Goal: Information Seeking & Learning: Learn about a topic

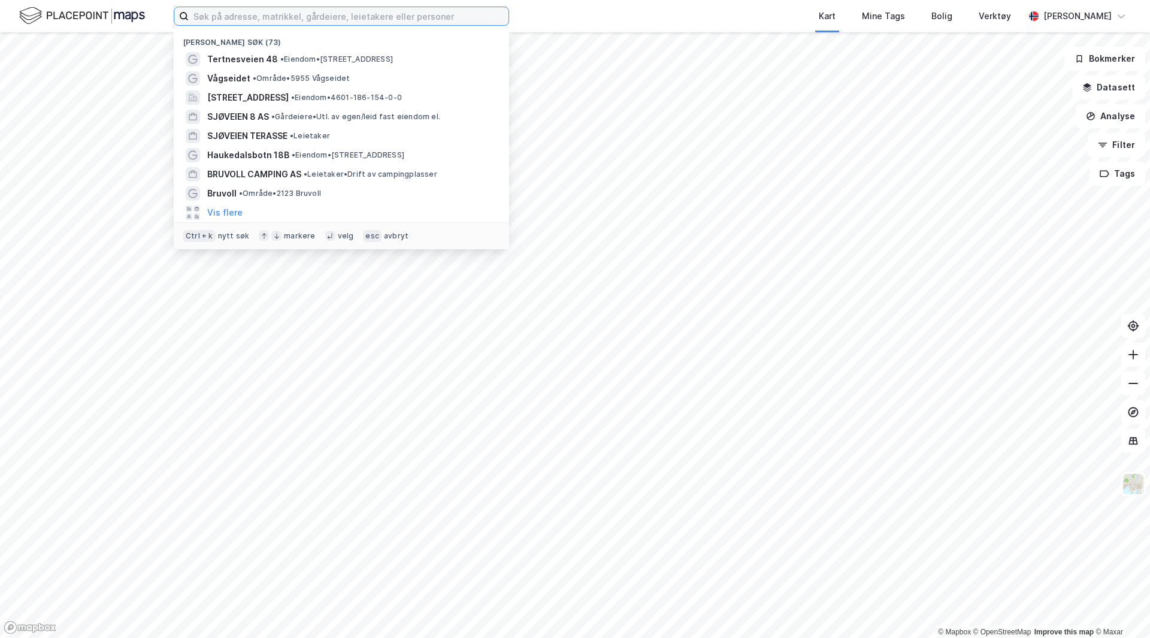
click at [327, 24] on input at bounding box center [349, 16] width 320 height 18
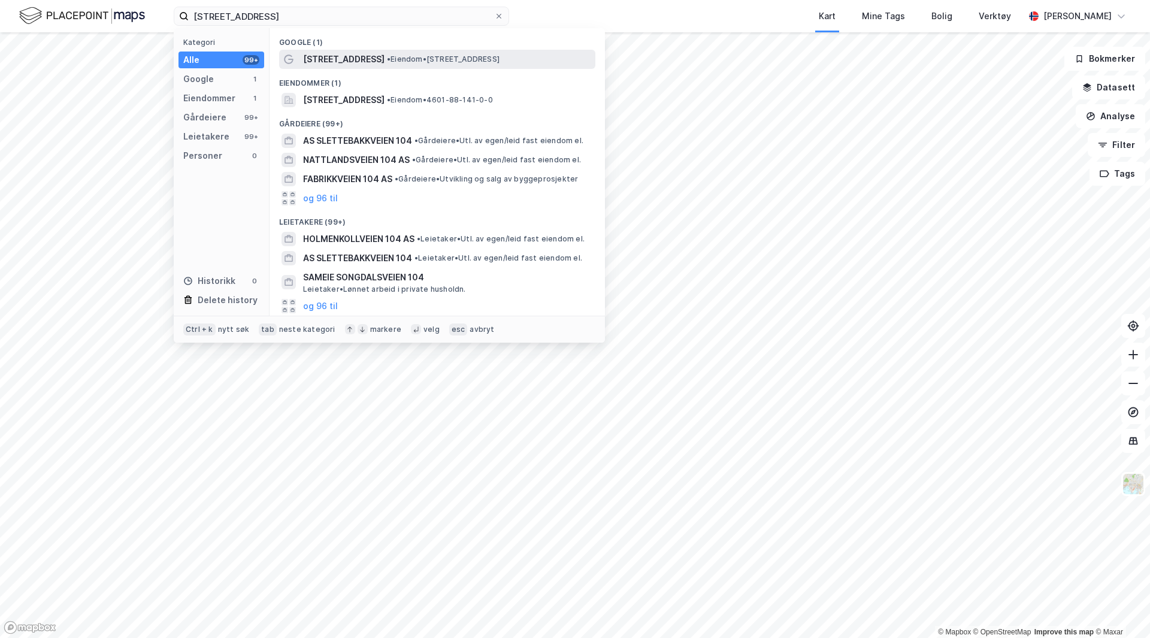
click at [359, 63] on span "[STREET_ADDRESS]" at bounding box center [343, 59] width 81 height 14
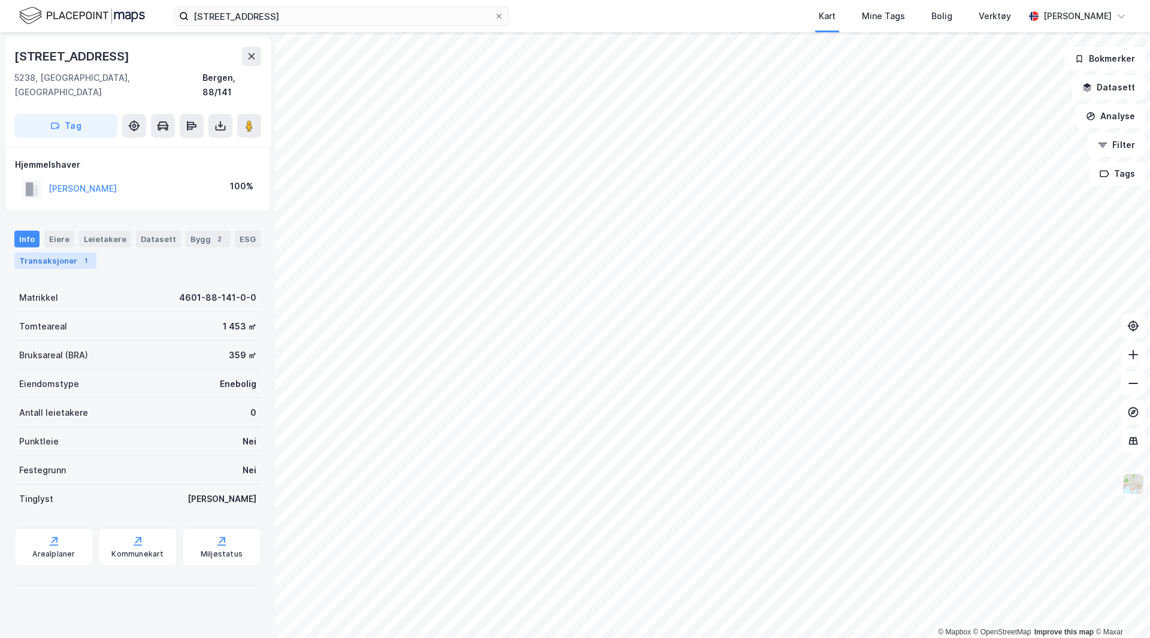
click at [56, 252] on div "Transaksjoner 1" at bounding box center [55, 260] width 82 height 17
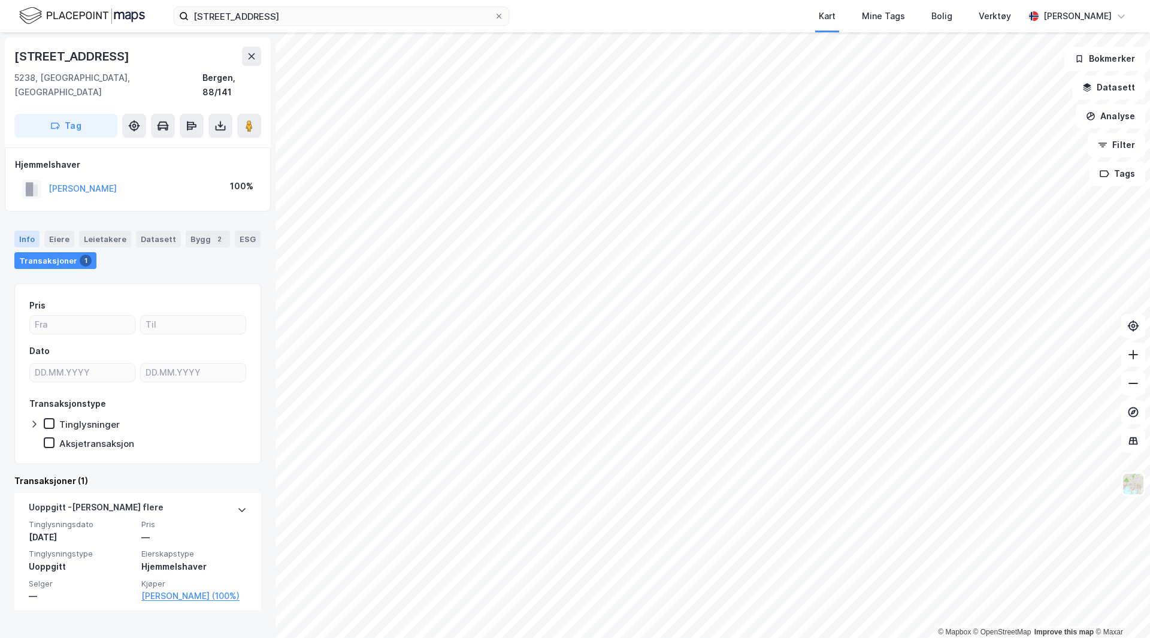
click at [28, 231] on div "Info" at bounding box center [26, 239] width 25 height 17
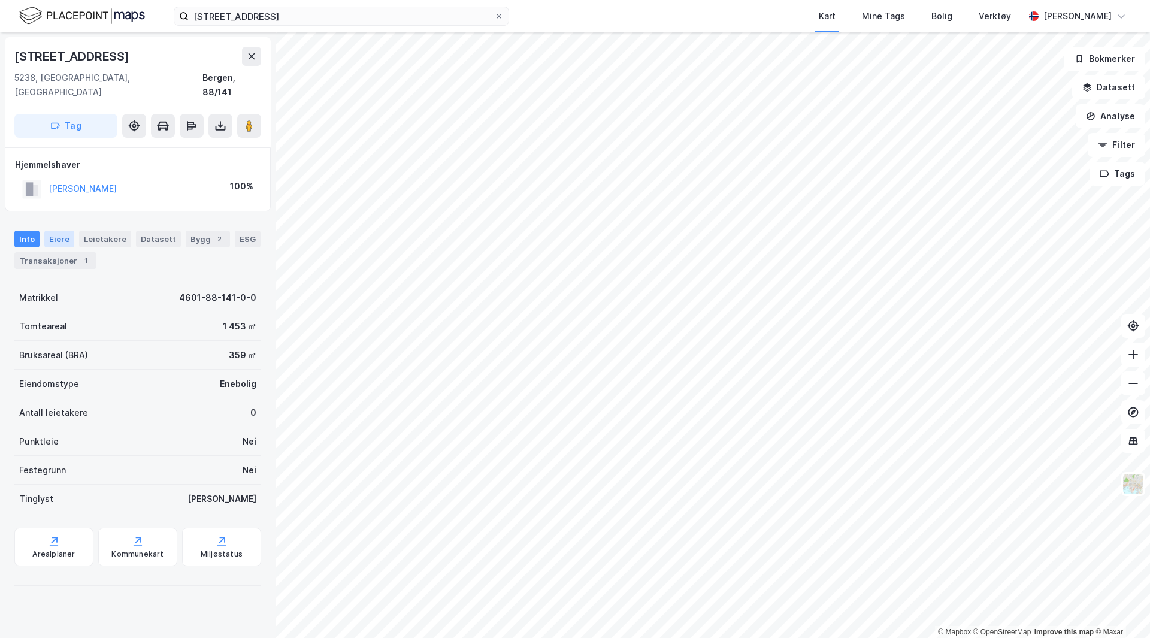
click at [55, 231] on div "Eiere" at bounding box center [59, 239] width 30 height 17
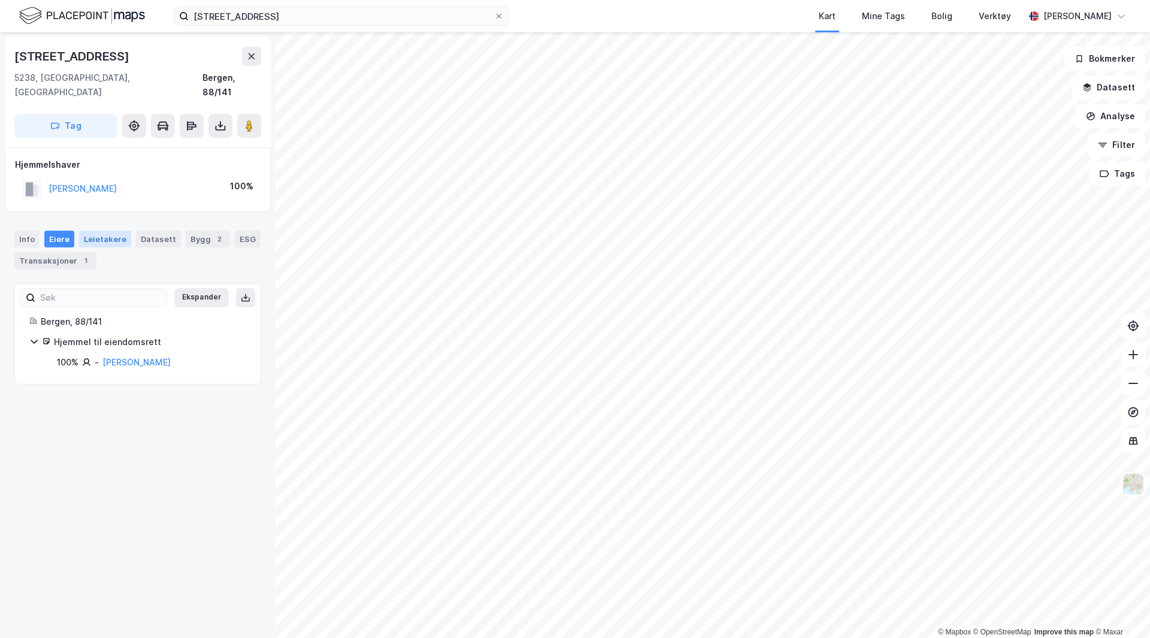
click at [89, 231] on div "Leietakere" at bounding box center [105, 239] width 52 height 17
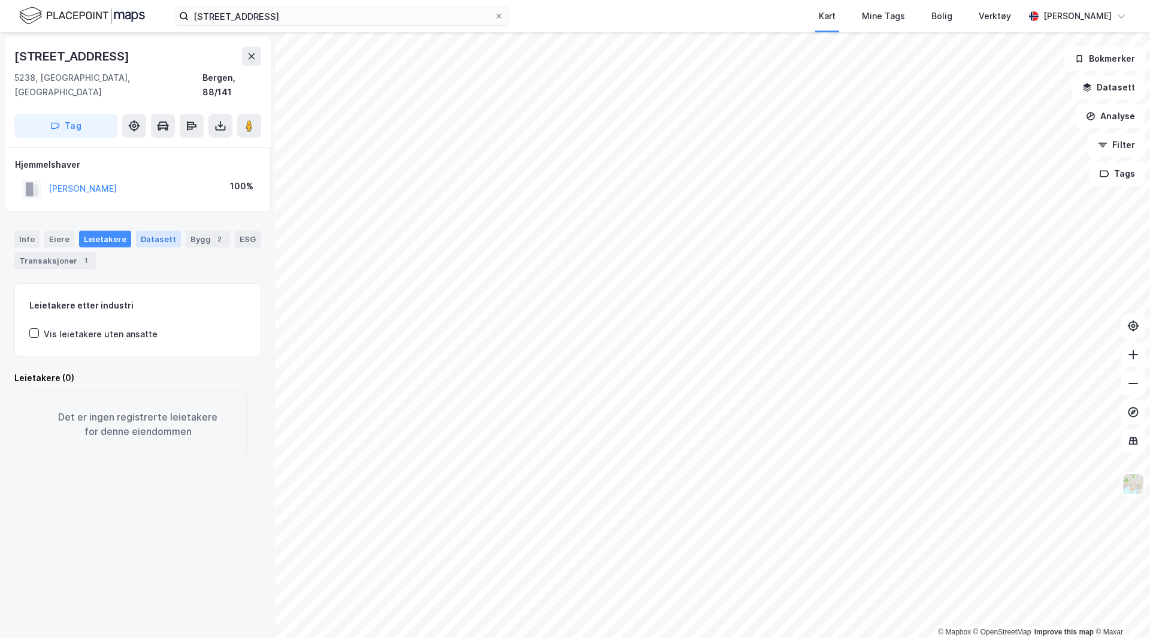
click at [147, 231] on div "Datasett" at bounding box center [158, 239] width 45 height 17
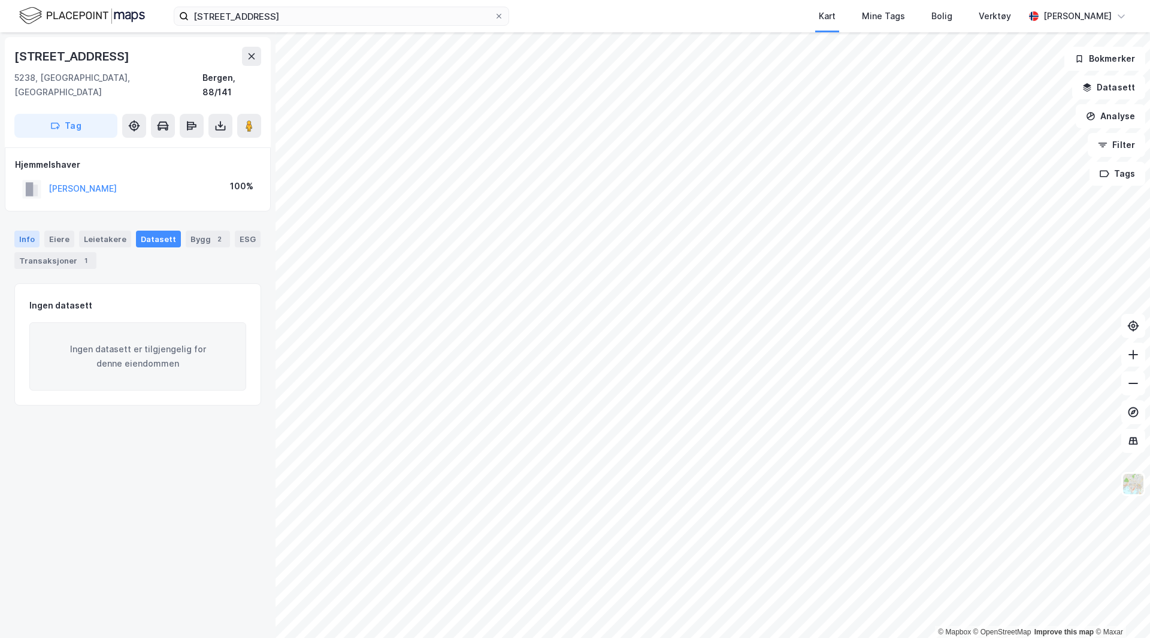
click at [35, 231] on div "Info" at bounding box center [26, 239] width 25 height 17
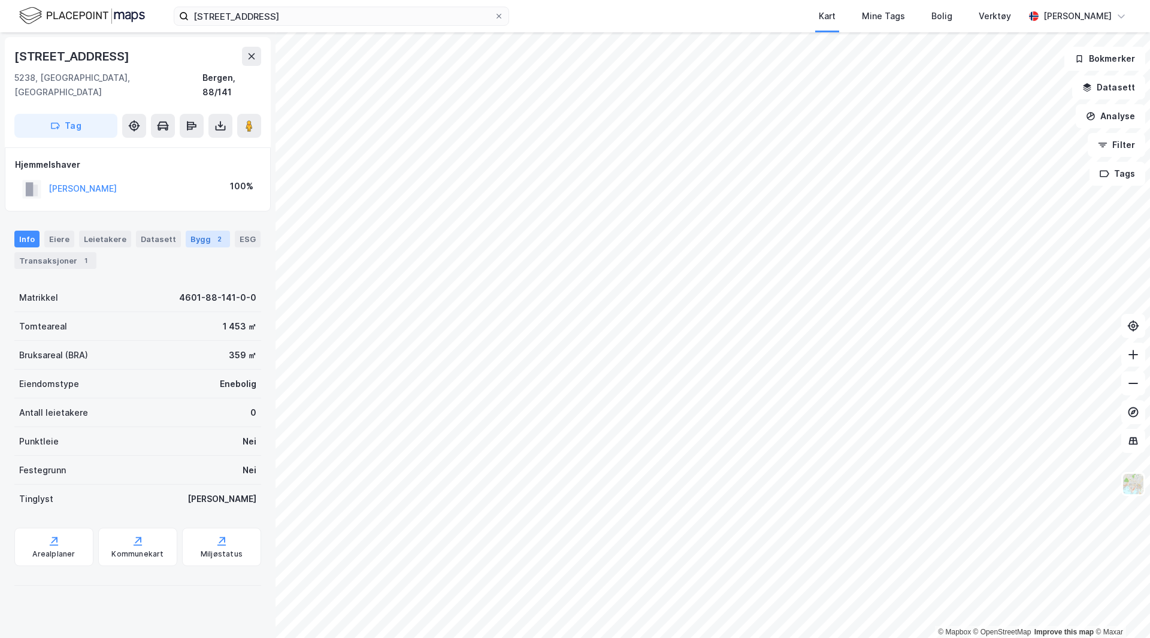
click at [213, 233] on div "2" at bounding box center [219, 239] width 12 height 12
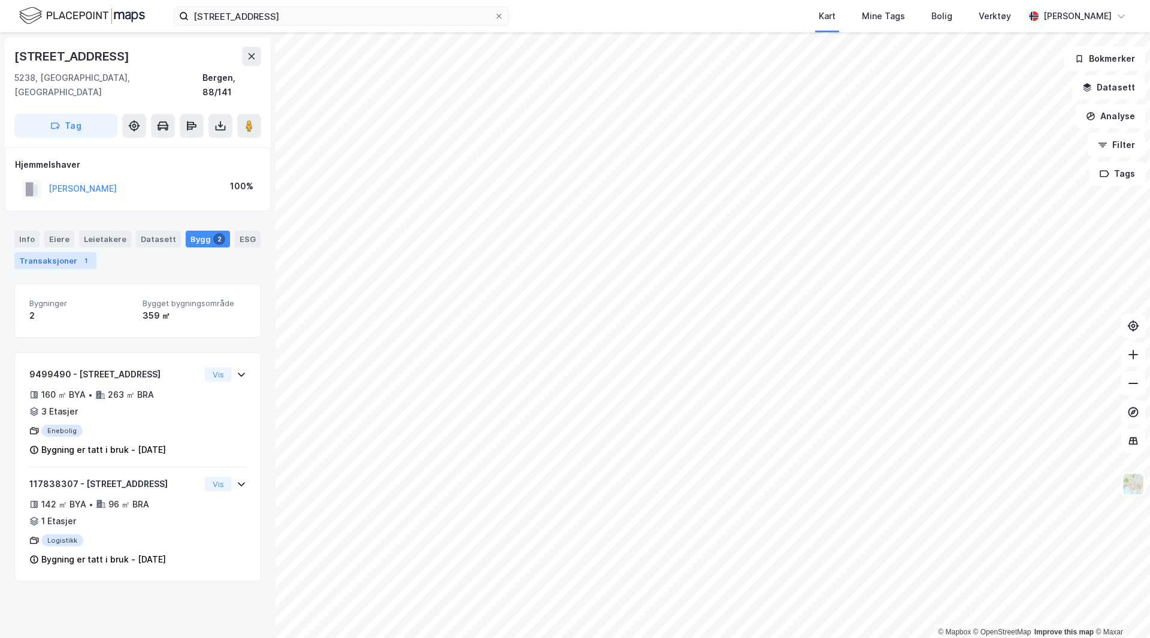
click at [43, 252] on div "Transaksjoner 1" at bounding box center [55, 260] width 82 height 17
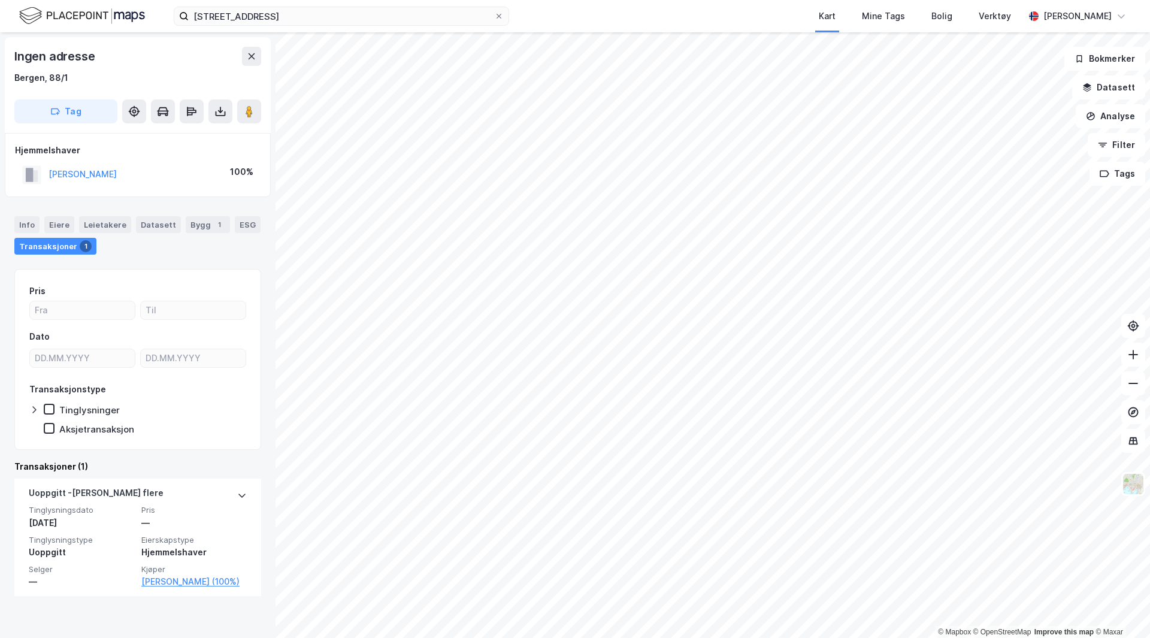
click at [87, 13] on img at bounding box center [82, 15] width 126 height 21
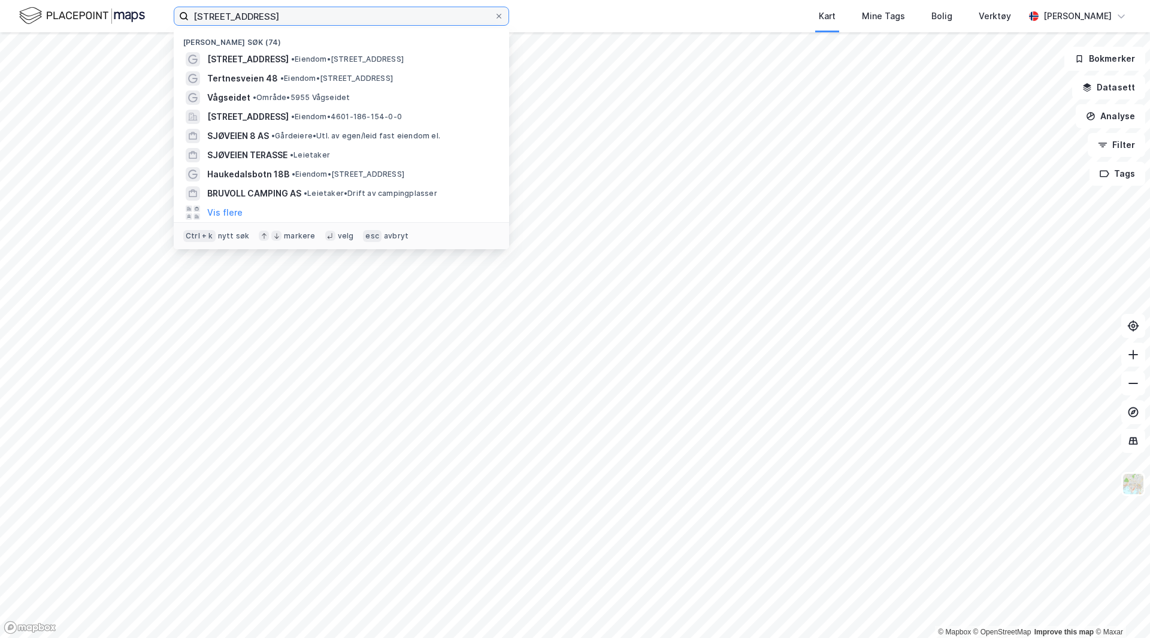
click at [406, 17] on input "[STREET_ADDRESS]" at bounding box center [341, 16] width 305 height 18
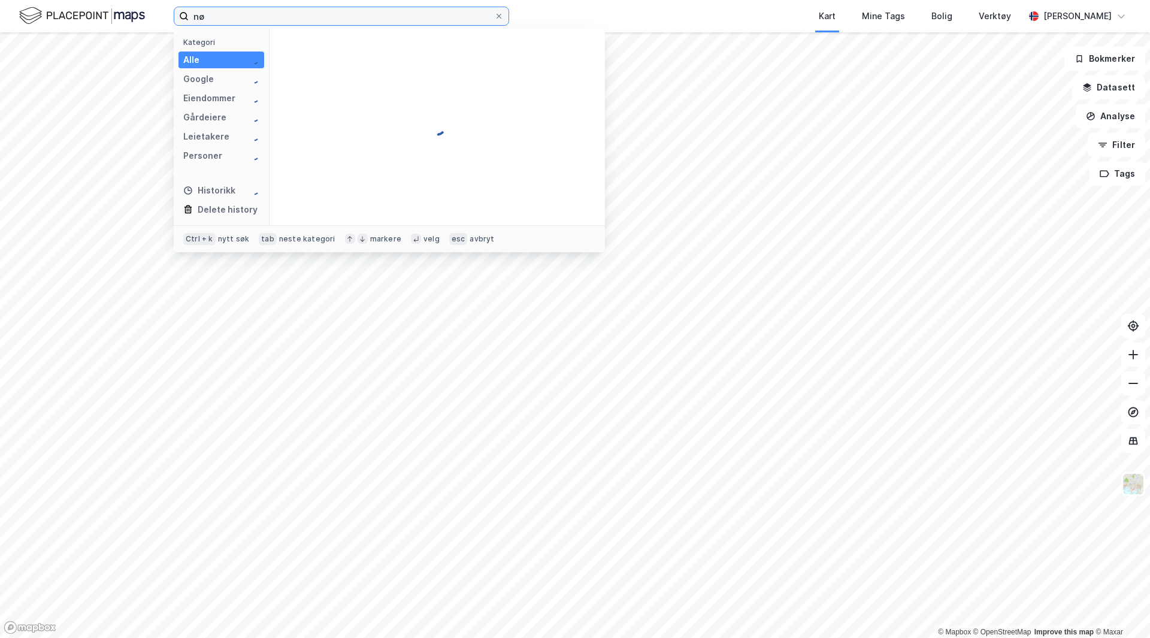
type input "n"
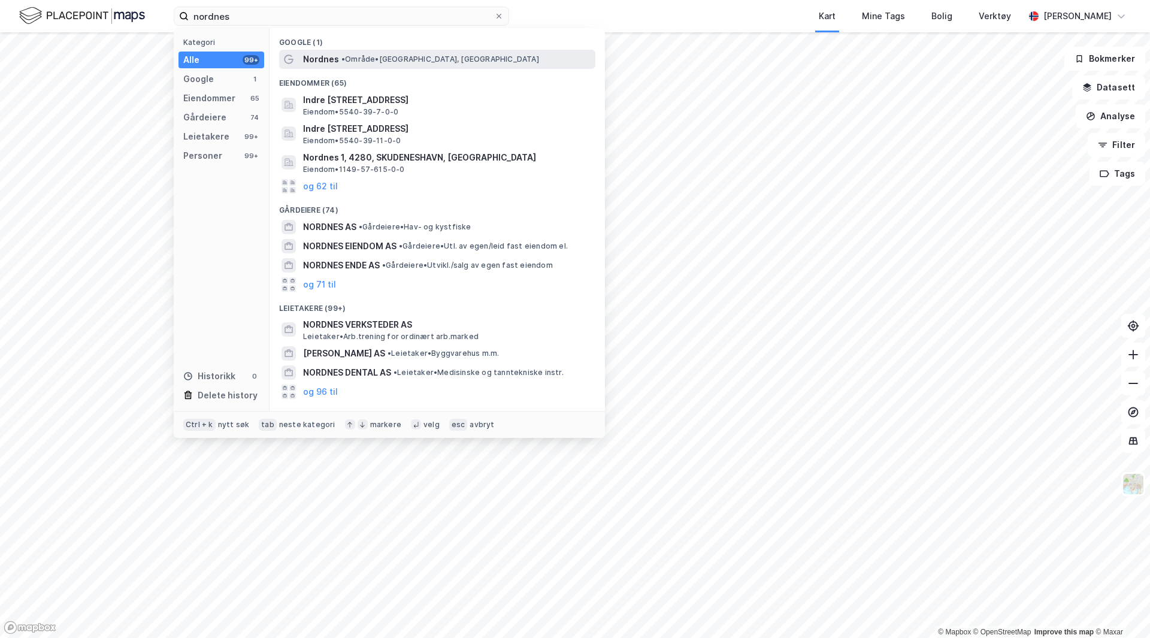
click at [395, 57] on span "• Område • [GEOGRAPHIC_DATA], [GEOGRAPHIC_DATA]" at bounding box center [440, 60] width 198 height 10
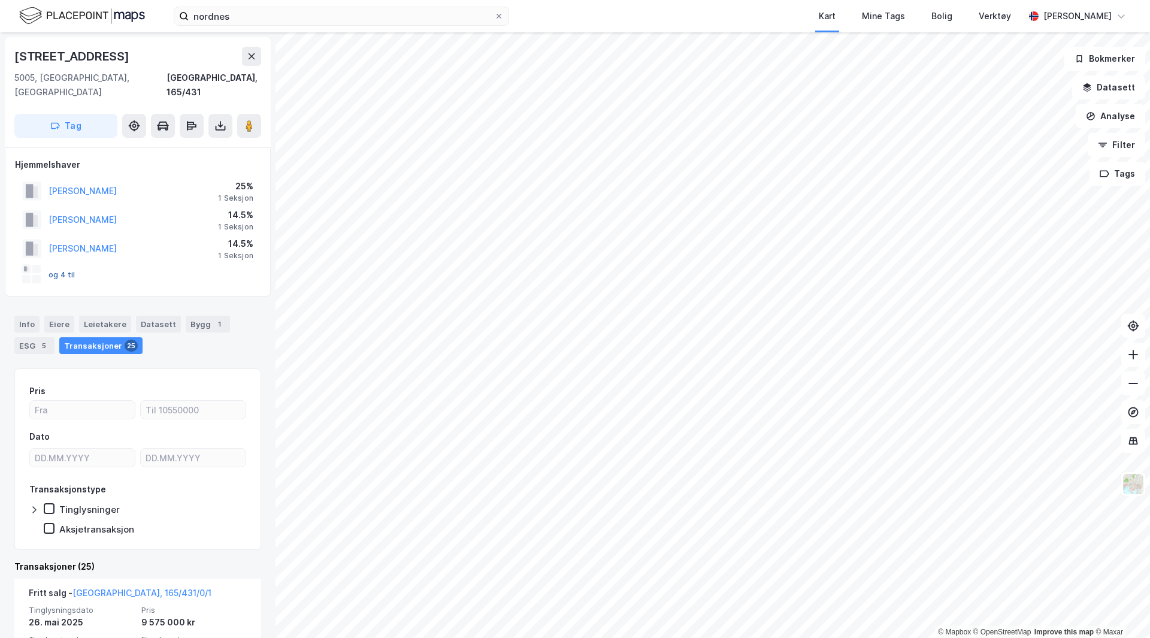
click at [0, 0] on button "og 4 til" at bounding box center [0, 0] width 0 height 0
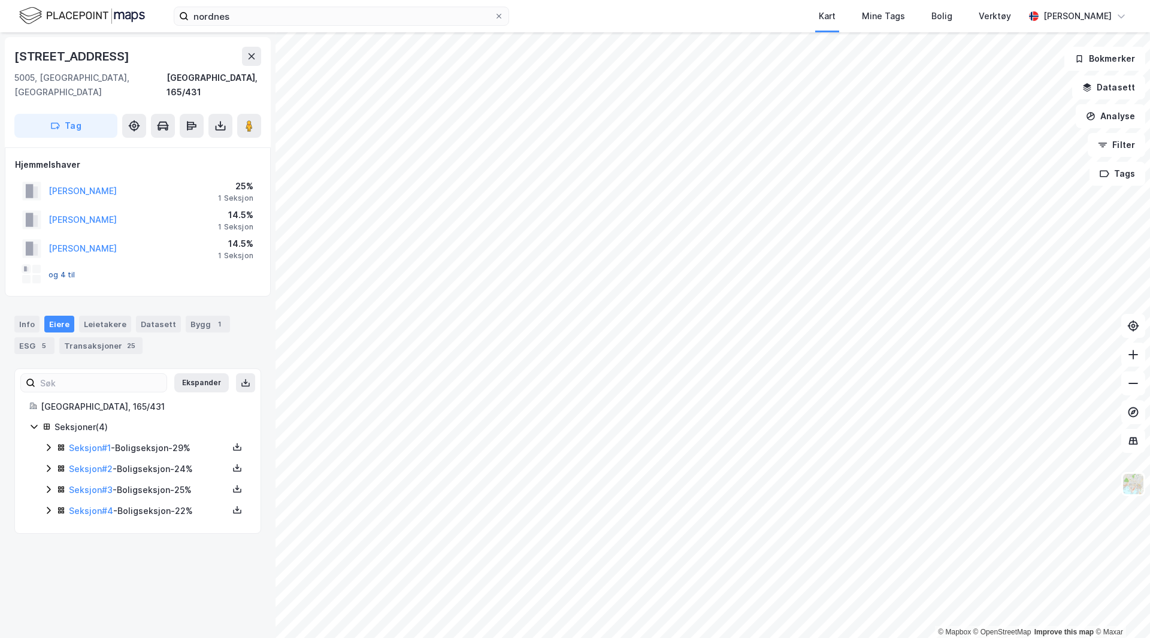
click at [0, 0] on button "og 4 til" at bounding box center [0, 0] width 0 height 0
click at [93, 337] on div "Transaksjoner 25" at bounding box center [100, 345] width 83 height 17
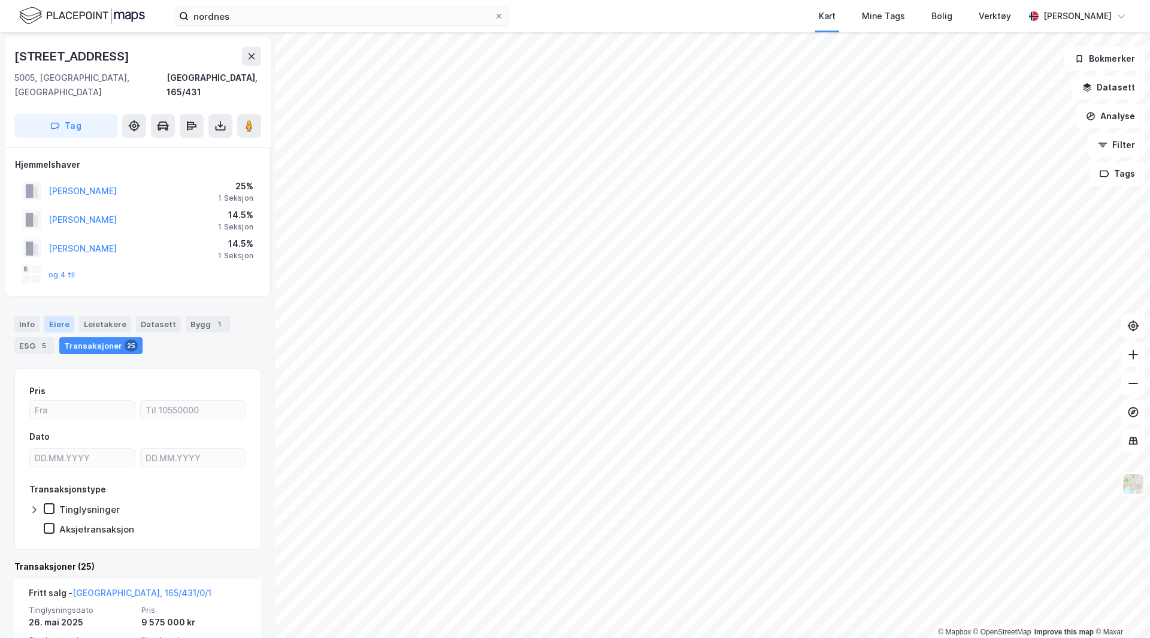
click at [56, 316] on div "Eiere" at bounding box center [59, 324] width 30 height 17
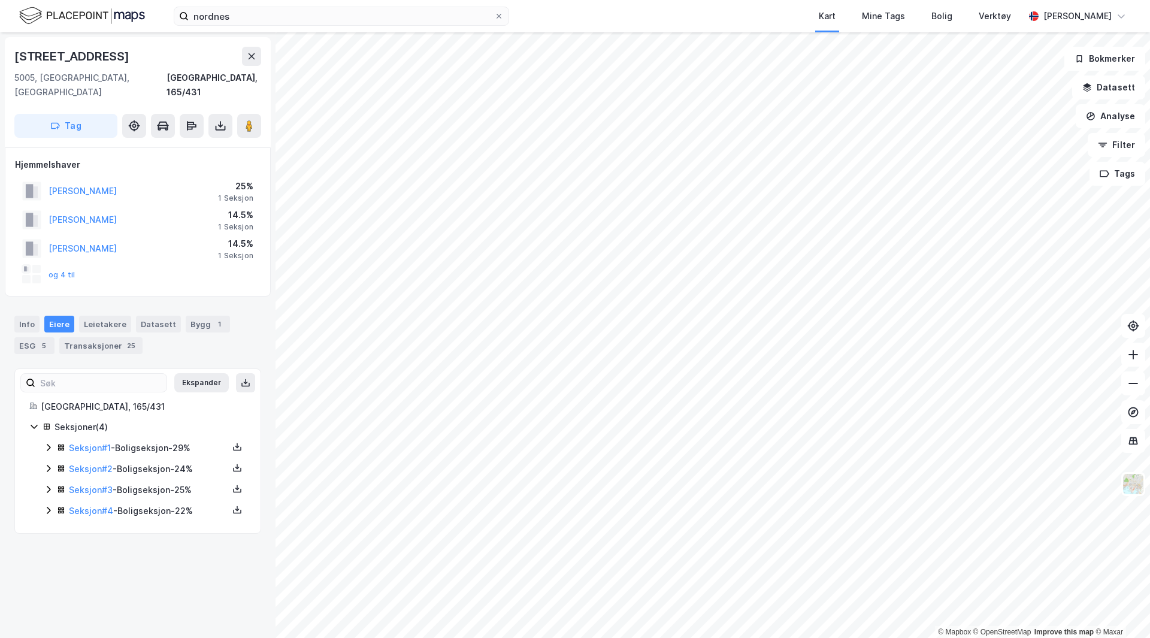
click at [51, 443] on icon at bounding box center [49, 448] width 10 height 10
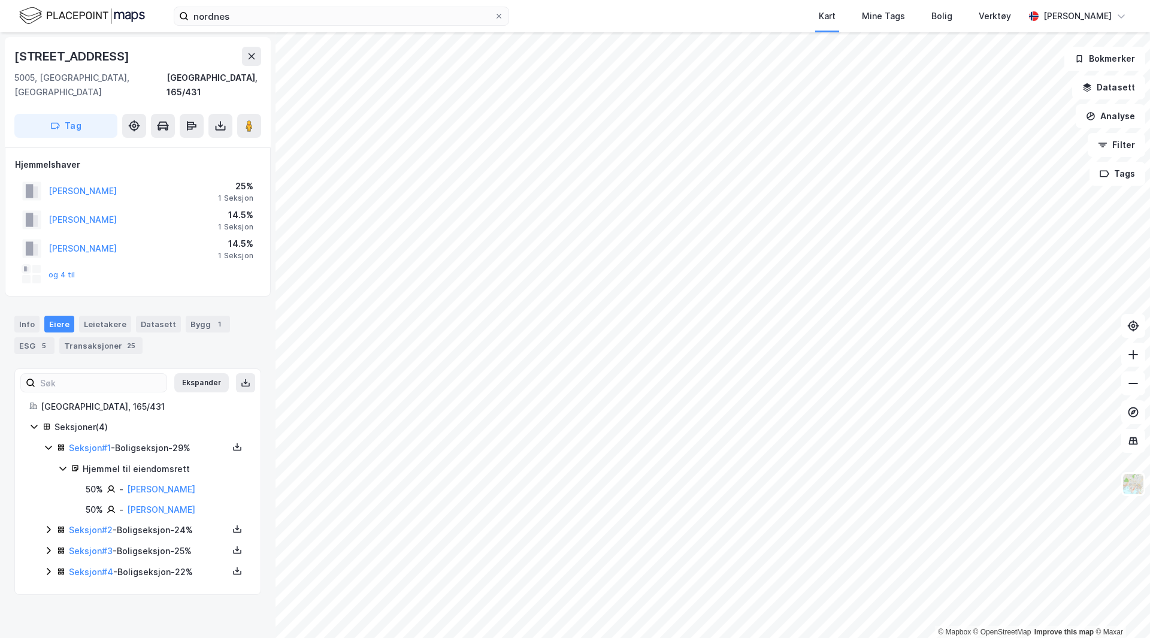
click at [46, 525] on icon at bounding box center [49, 530] width 10 height 10
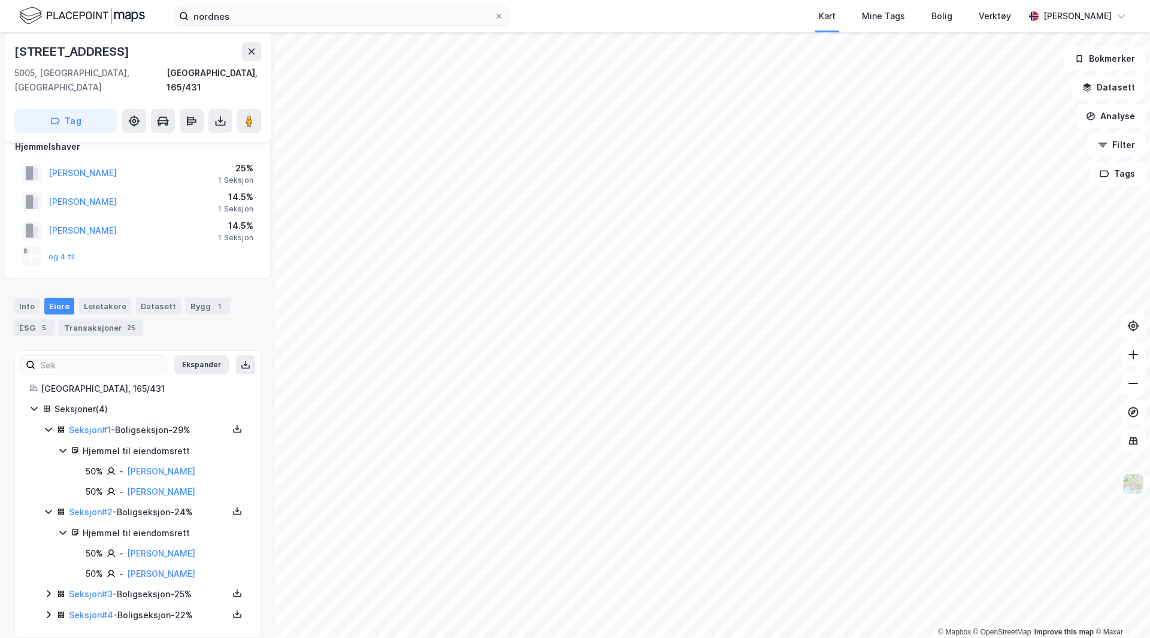
click at [47, 589] on icon at bounding box center [49, 594] width 10 height 10
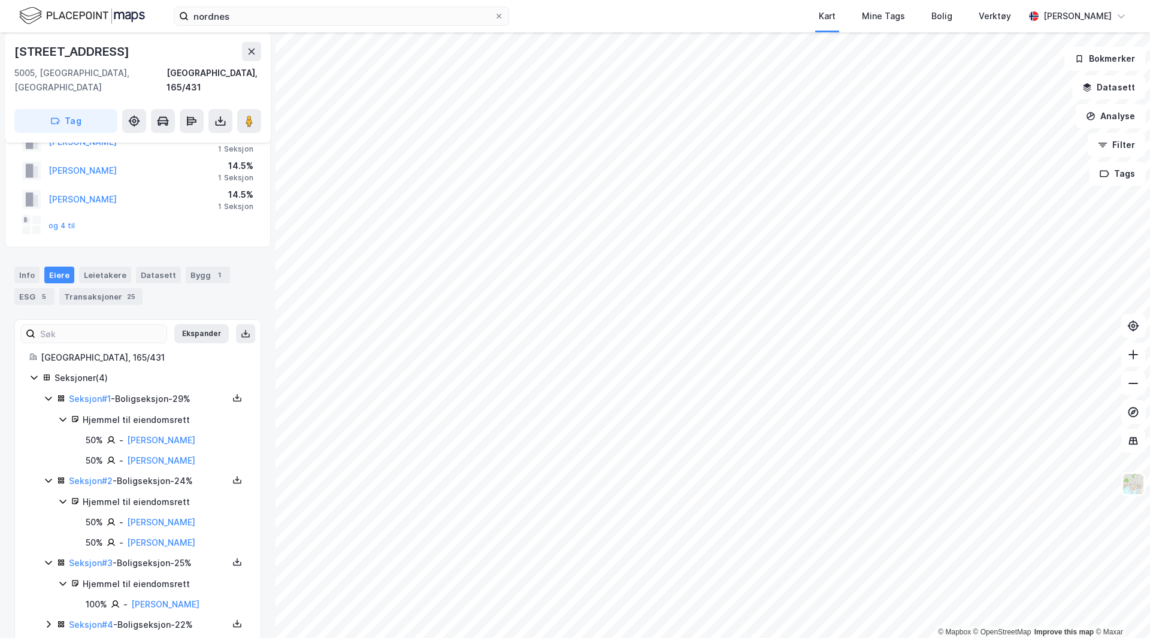
scroll to position [59, 0]
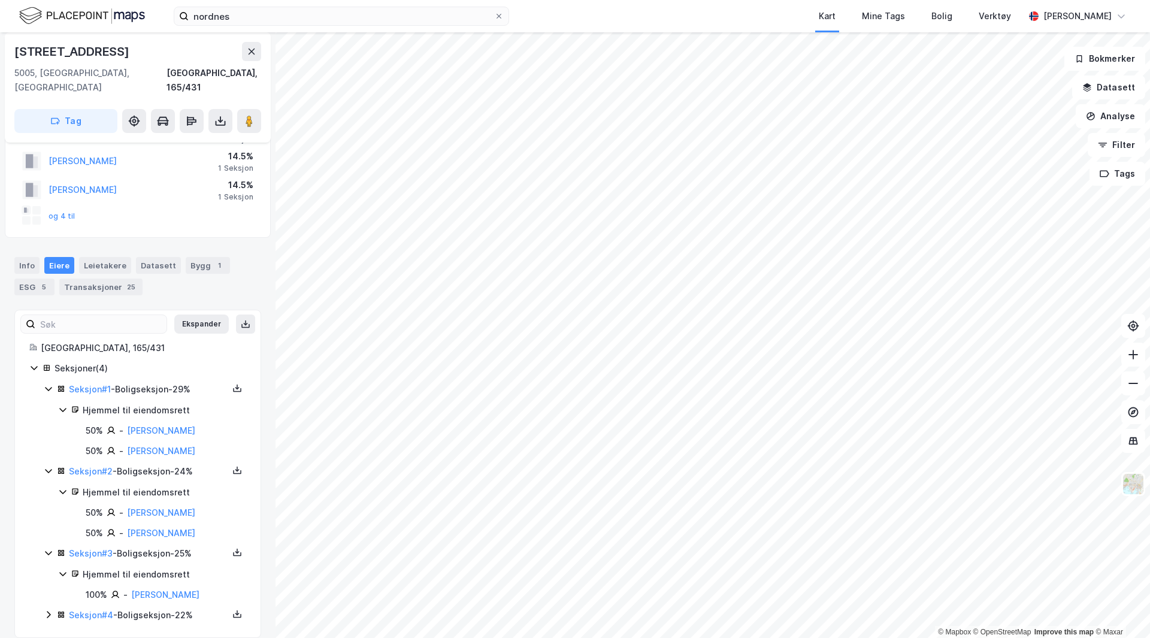
click at [46, 610] on icon at bounding box center [49, 615] width 10 height 10
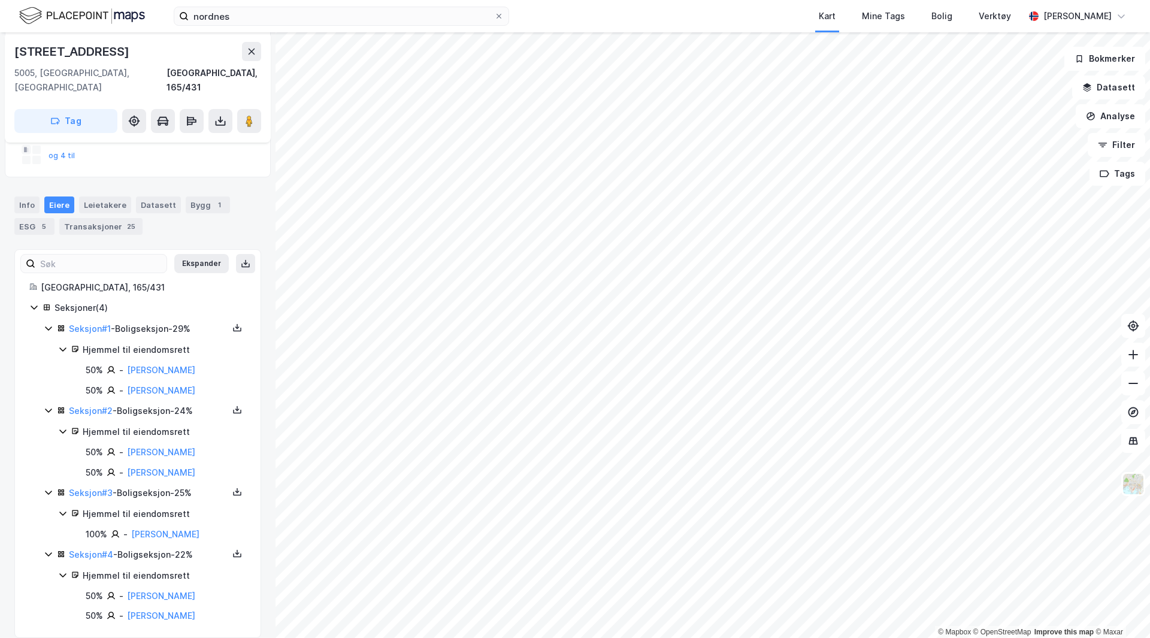
scroll to position [0, 0]
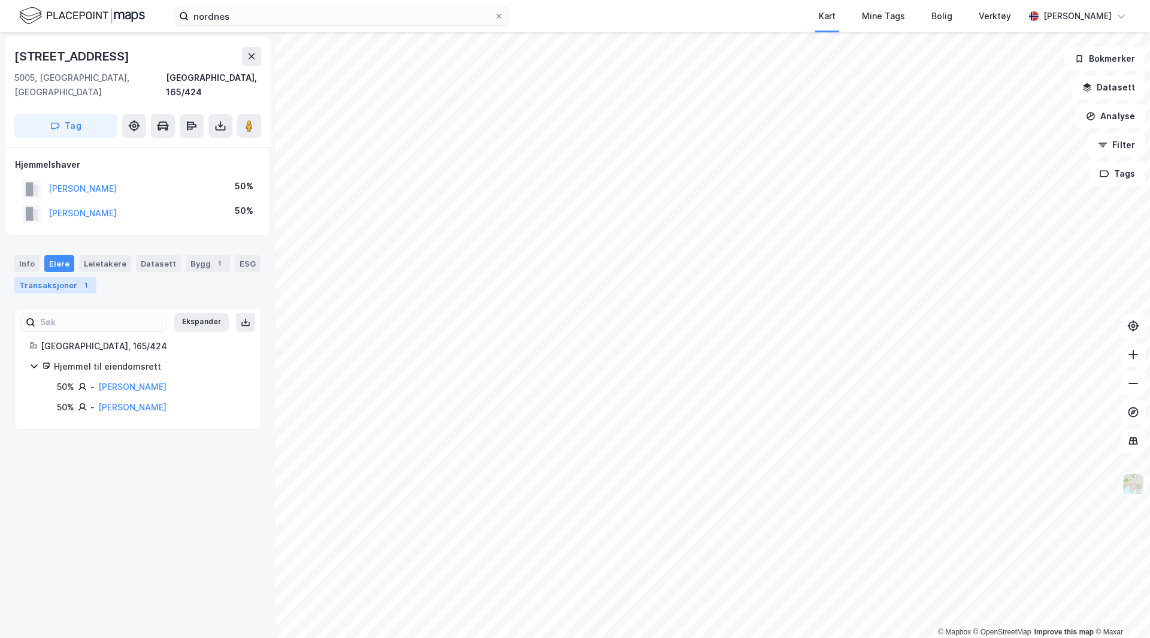
click at [57, 277] on div "Transaksjoner 1" at bounding box center [55, 285] width 82 height 17
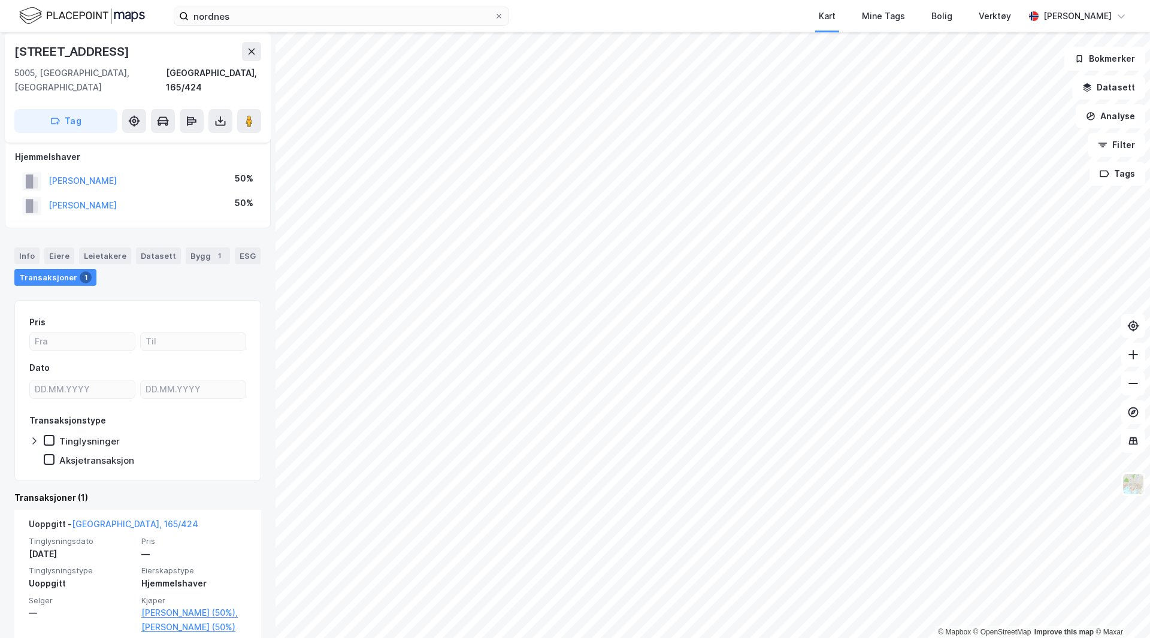
scroll to position [11, 0]
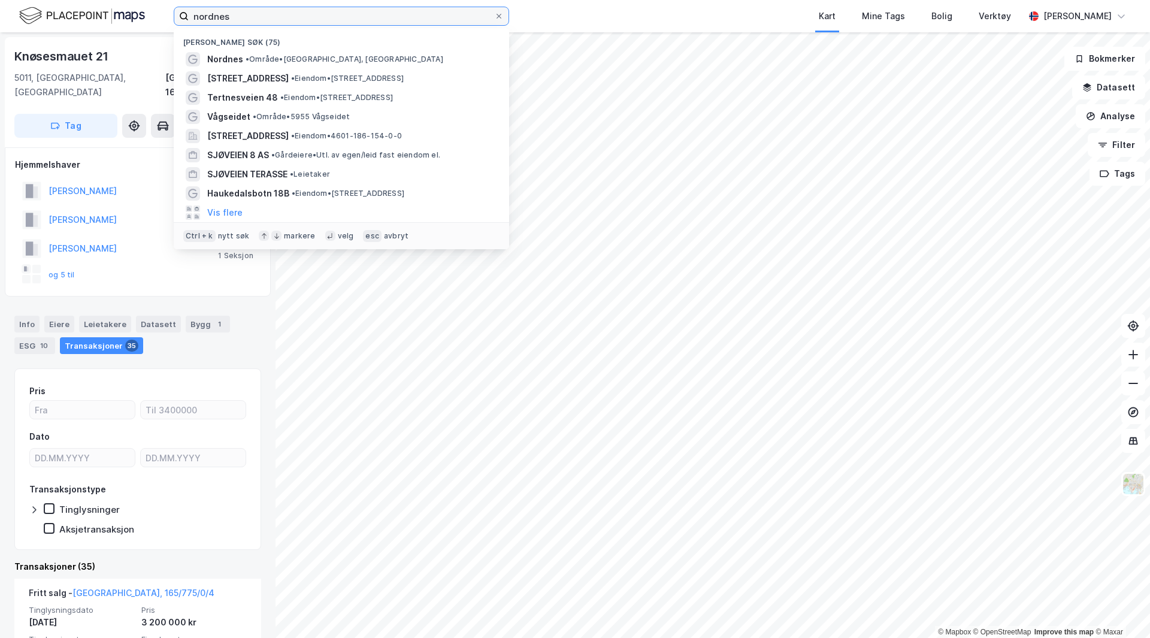
drag, startPoint x: 287, startPoint y: 19, endPoint x: -47, endPoint y: 37, distance: 334.6
click at [0, 37] on html "nordnes Nylige søk (75) Nordnes • Område • [GEOGRAPHIC_DATA], [STREET_ADDRESS] …" at bounding box center [575, 319] width 1150 height 638
type input "eikeviken"
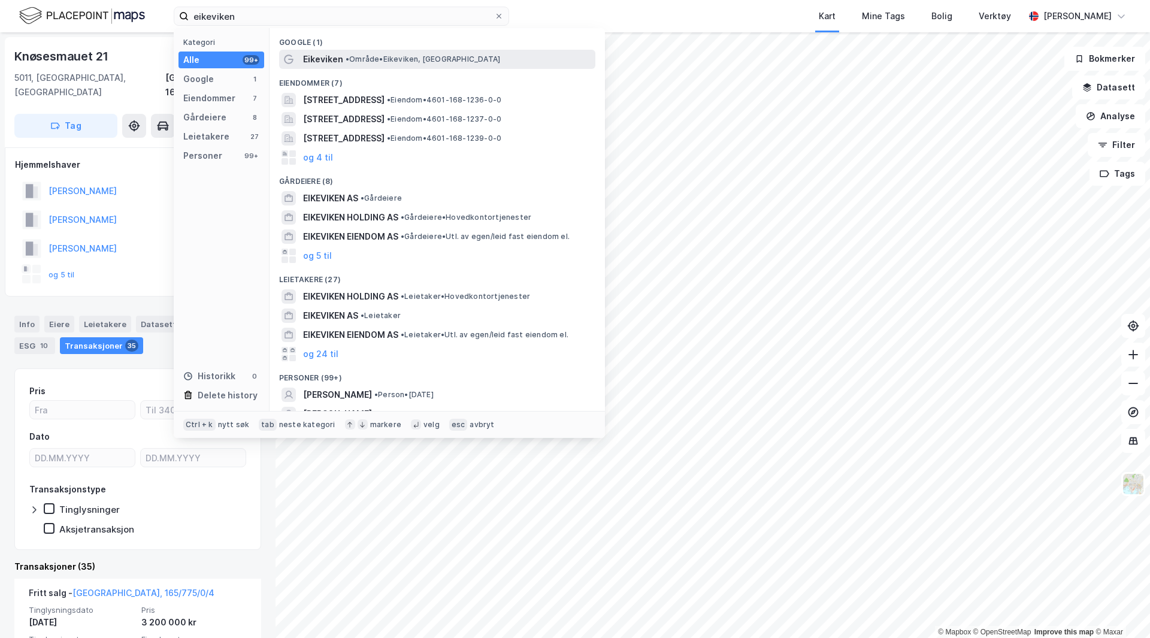
click at [355, 59] on span "• Område • [GEOGRAPHIC_DATA], [GEOGRAPHIC_DATA]" at bounding box center [423, 60] width 155 height 10
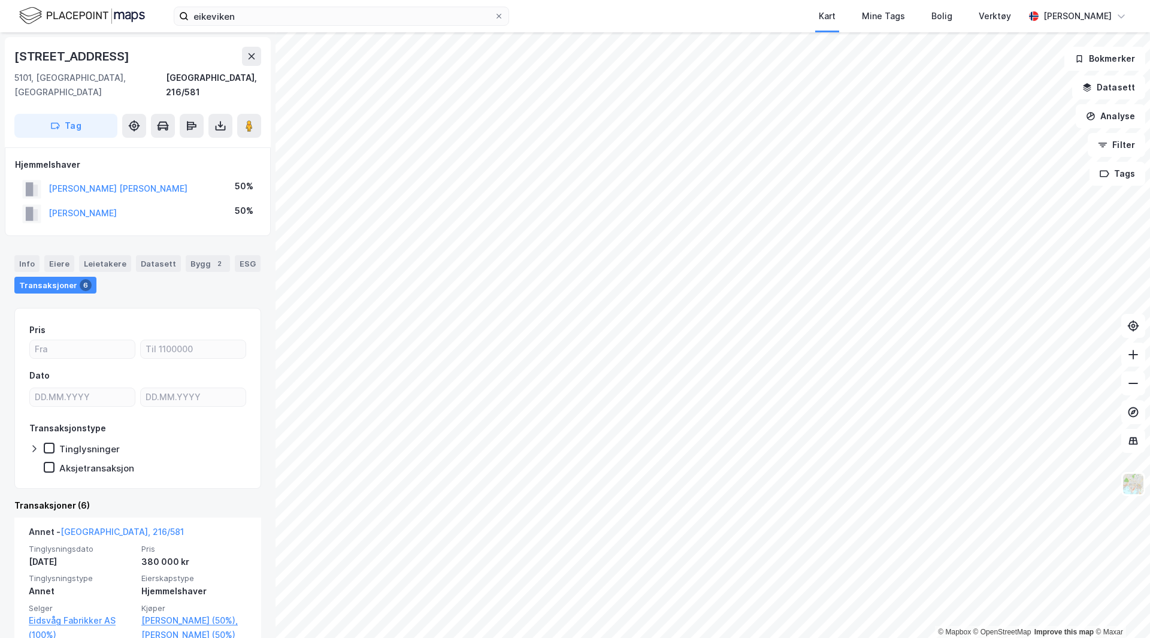
click at [707, 637] on html "eikeviken Kart Mine Tags Bolig Verktøy [PERSON_NAME] © Mapbox © OpenStreetMap I…" at bounding box center [575, 319] width 1150 height 638
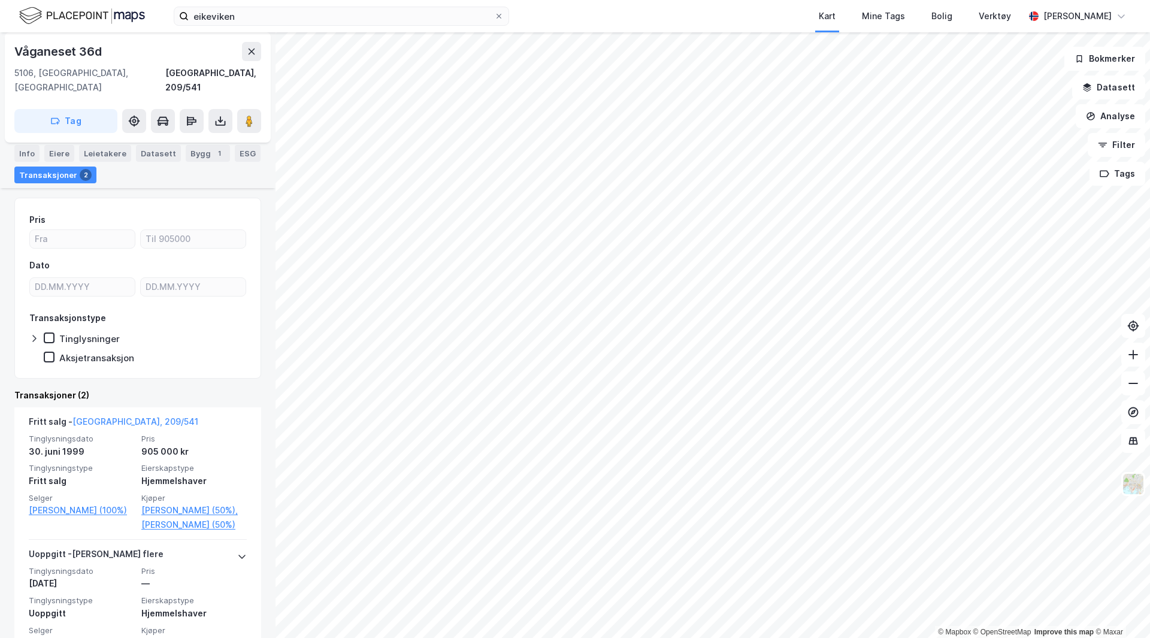
scroll to position [120, 0]
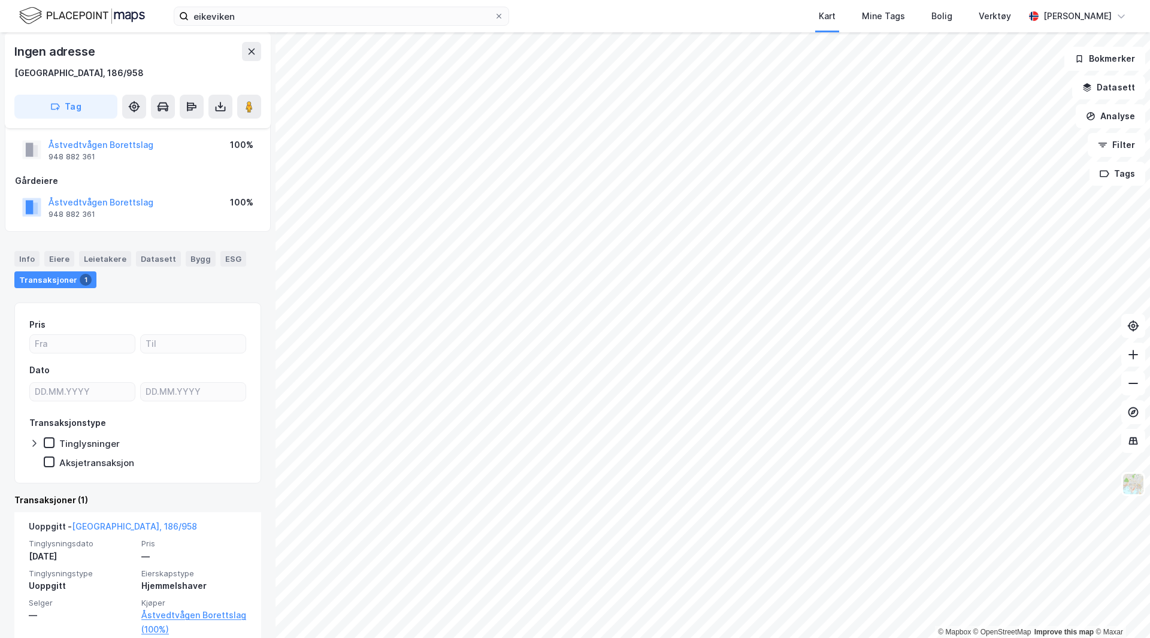
scroll to position [47, 0]
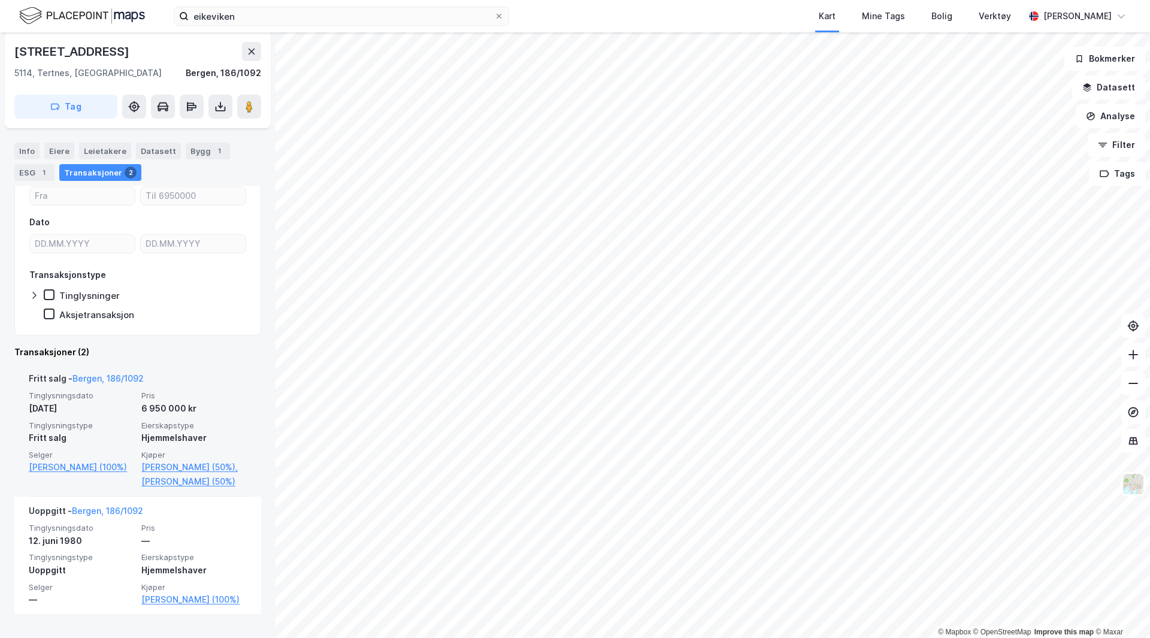
scroll to position [144, 0]
